Goal: Task Accomplishment & Management: Manage account settings

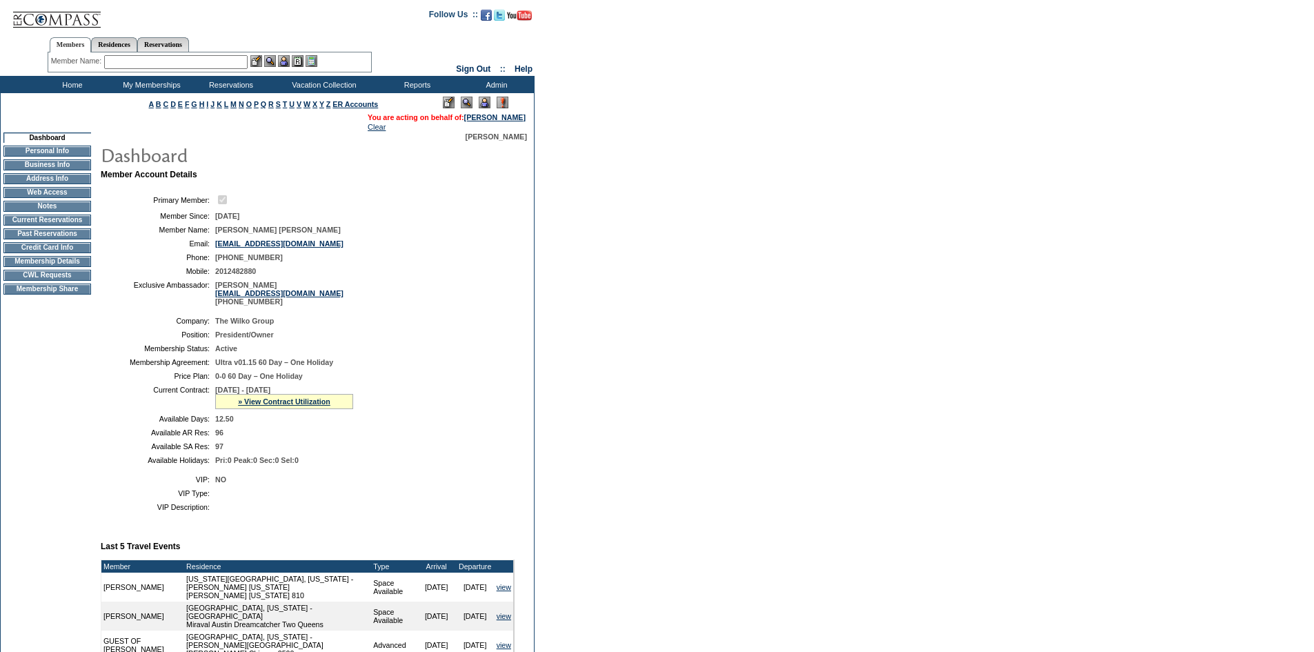
click at [41, 224] on td "Current Reservations" at bounding box center [47, 220] width 88 height 11
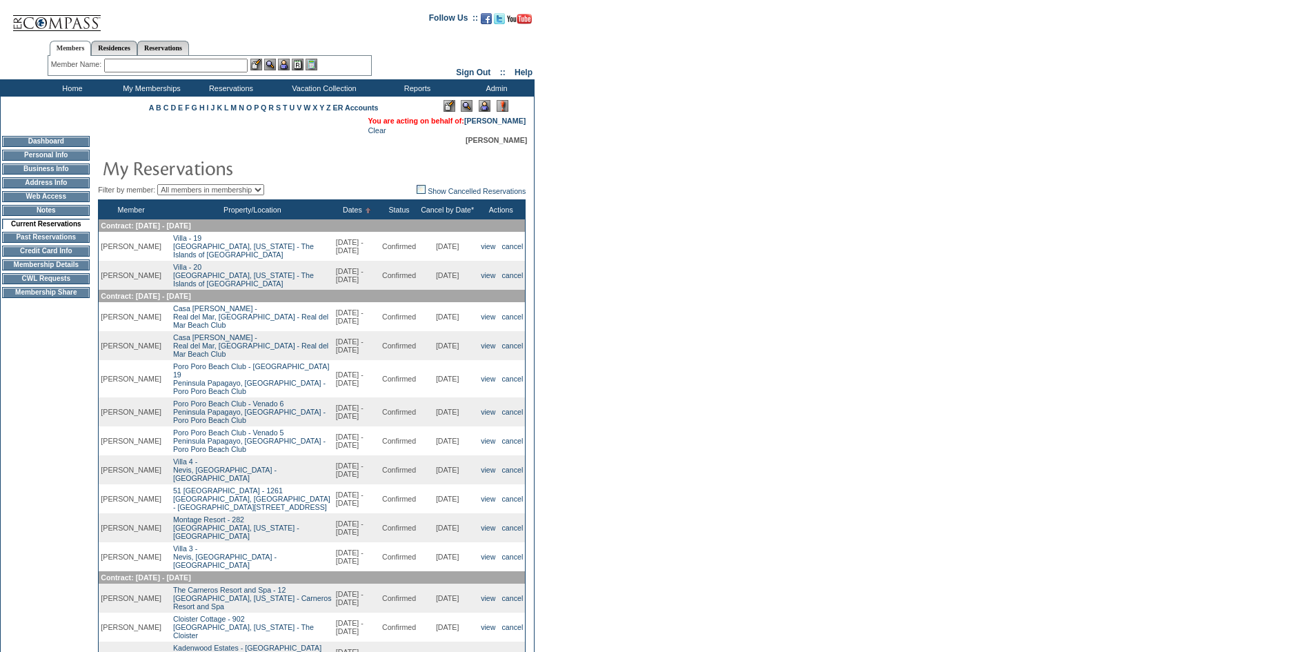
click at [483, 106] on img at bounding box center [485, 106] width 12 height 12
click at [511, 350] on link "cancel" at bounding box center [512, 346] width 21 height 8
